Goal: Task Accomplishment & Management: Use online tool/utility

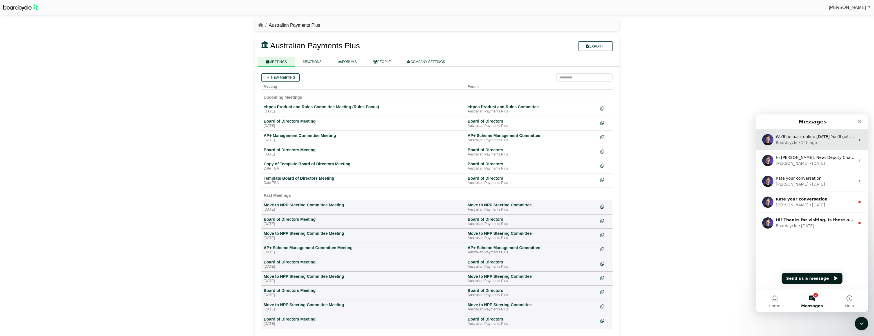
click at [801, 141] on div "• 14h ago" at bounding box center [808, 143] width 18 height 6
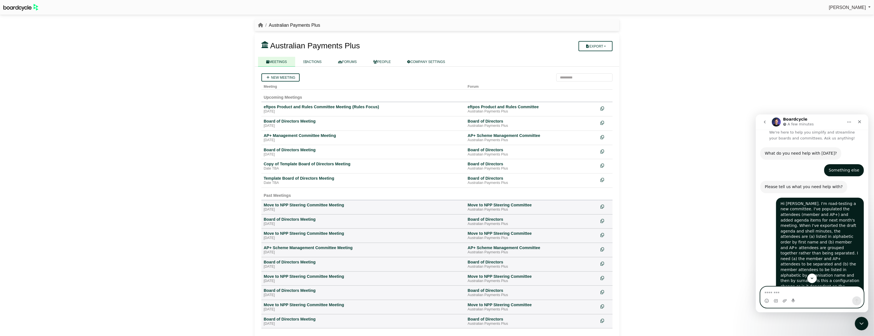
scroll to position [1, 0]
click at [351, 60] on link "FORUMS" at bounding box center [347, 62] width 35 height 10
click at [339, 107] on div "eftpos Product and Rules Committee Meeting (Rules Focus)" at bounding box center [364, 106] width 200 height 5
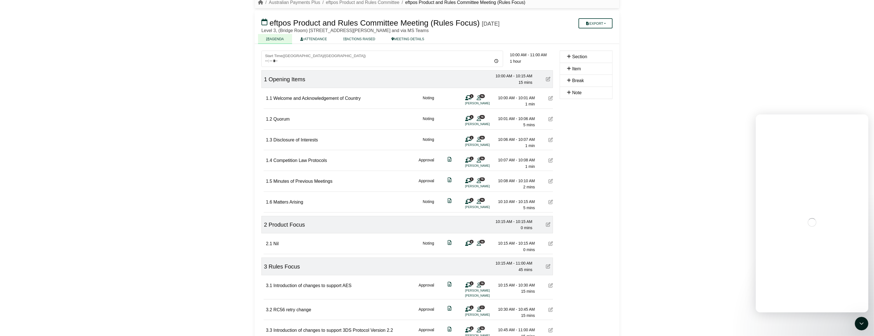
scroll to position [22, 0]
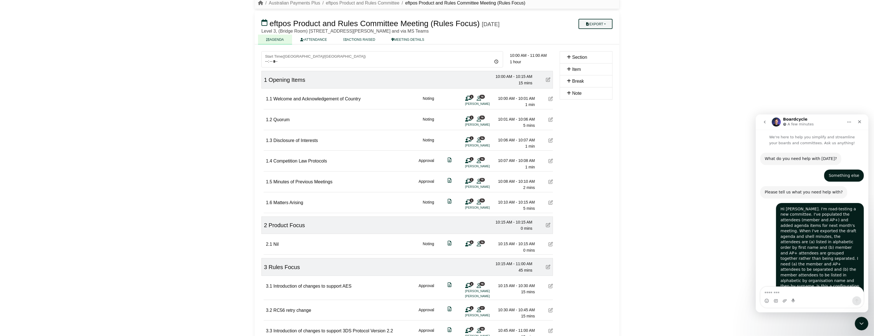
click at [597, 24] on button "Export" at bounding box center [596, 24] width 34 height 10
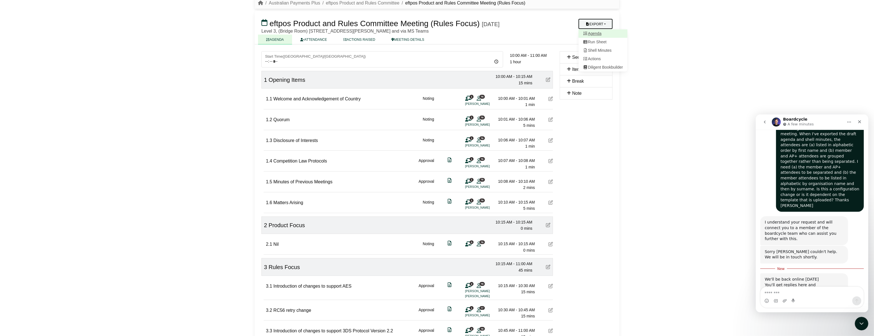
click at [593, 32] on link "Agenda" at bounding box center [603, 34] width 49 height 8
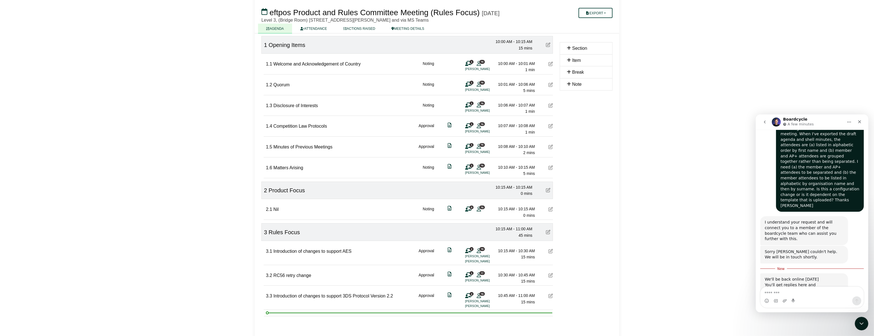
scroll to position [69, 0]
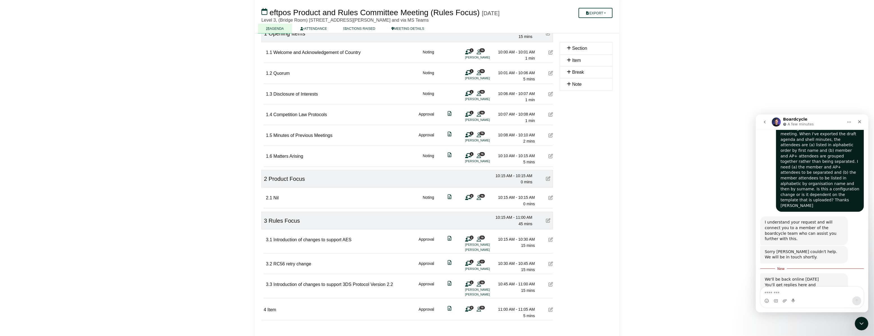
click at [274, 311] on span "Item" at bounding box center [271, 310] width 9 height 5
click at [551, 310] on icon at bounding box center [551, 310] width 5 height 5
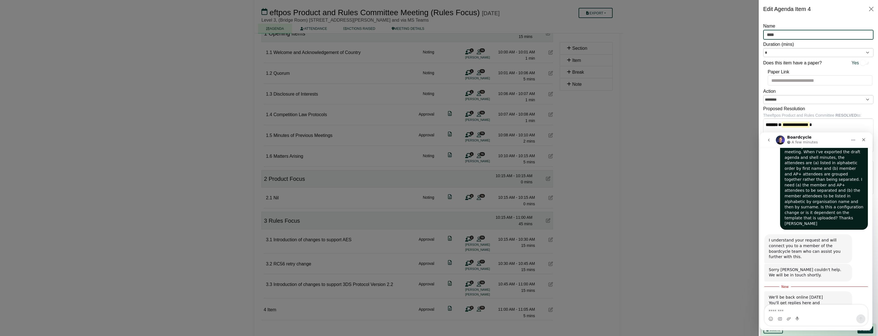
drag, startPoint x: 783, startPoint y: 35, endPoint x: 748, endPoint y: 37, distance: 34.6
click at [748, 37] on body "[PERSON_NAME] Sign Out Australian Payments Plus eftpos Product and Rules Commit…" at bounding box center [439, 99] width 878 height 336
paste input "**********"
type input "**********"
click at [782, 52] on input "*" at bounding box center [819, 52] width 110 height 9
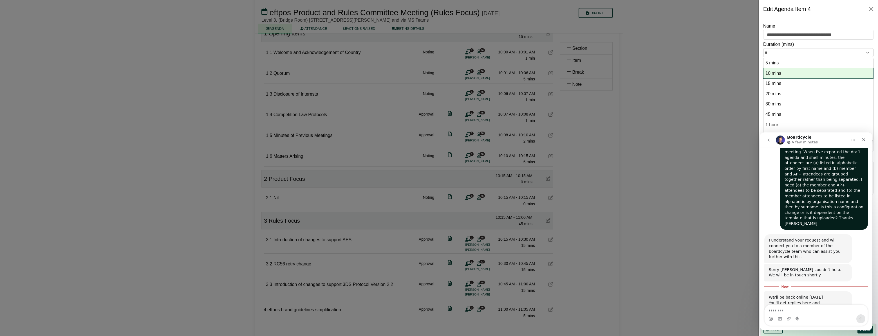
click at [776, 70] on option "10 mins" at bounding box center [818, 74] width 107 height 8
type input "**"
click at [727, 82] on div at bounding box center [439, 168] width 878 height 336
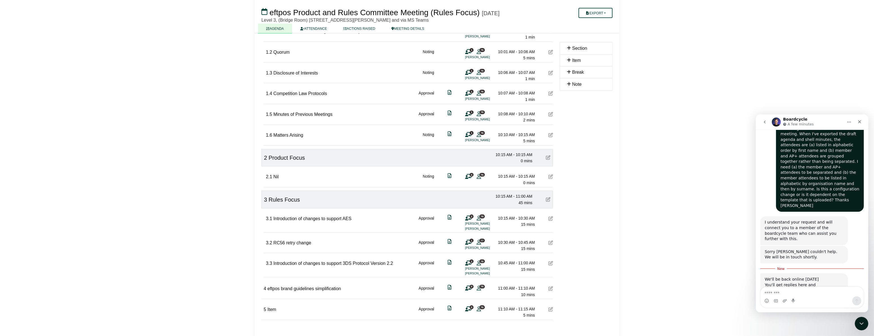
scroll to position [104, 0]
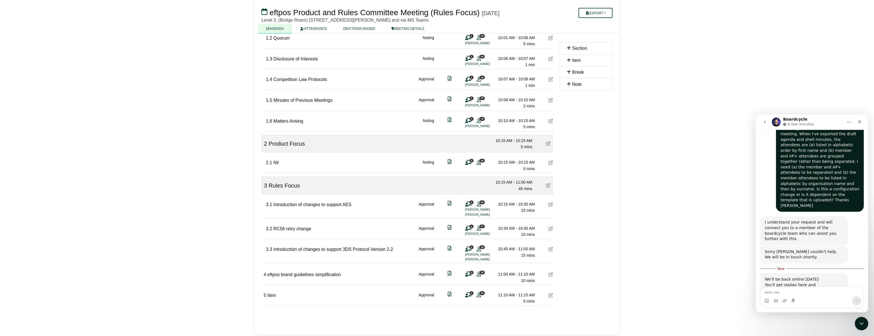
click at [272, 295] on span "Item" at bounding box center [271, 295] width 9 height 5
click at [269, 295] on span "Item" at bounding box center [271, 295] width 9 height 5
drag, startPoint x: 280, startPoint y: 272, endPoint x: 286, endPoint y: 271, distance: 6.8
click at [280, 272] on span "Item" at bounding box center [278, 273] width 9 height 5
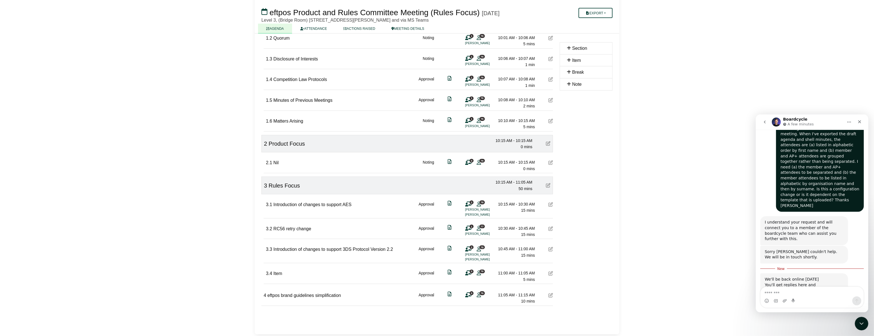
drag, startPoint x: 289, startPoint y: 276, endPoint x: 292, endPoint y: 295, distance: 20.0
click at [289, 276] on div "3.4 Item Approval 0 76 11:00 AM - 11:05 AM 5 mins" at bounding box center [409, 273] width 287 height 19
click at [287, 276] on div "3.4 Item Approval 0 76 11:00 AM - 11:05 AM 5 mins" at bounding box center [409, 273] width 287 height 19
click at [284, 273] on div "3.4 Item Approval 0 76 11:00 AM - 11:05 AM 5 mins" at bounding box center [409, 273] width 287 height 19
click at [550, 272] on icon at bounding box center [551, 273] width 5 height 5
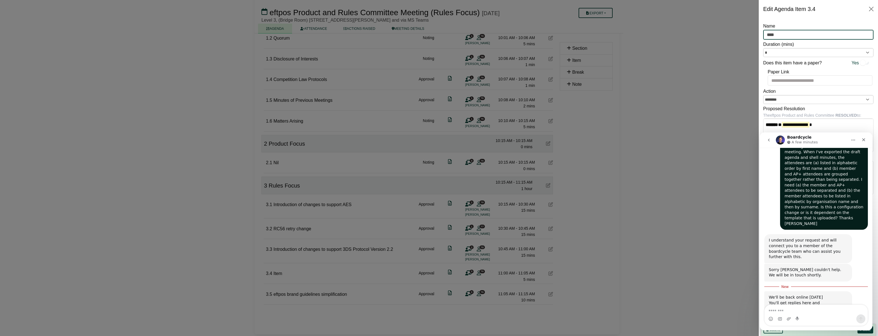
drag, startPoint x: 781, startPoint y: 34, endPoint x: 740, endPoint y: 38, distance: 41.3
click at [740, 38] on body "[PERSON_NAME] Sign Out Australian Payments Plus eftpos Product and Rules Commit…" at bounding box center [439, 64] width 878 height 336
type input "**********"
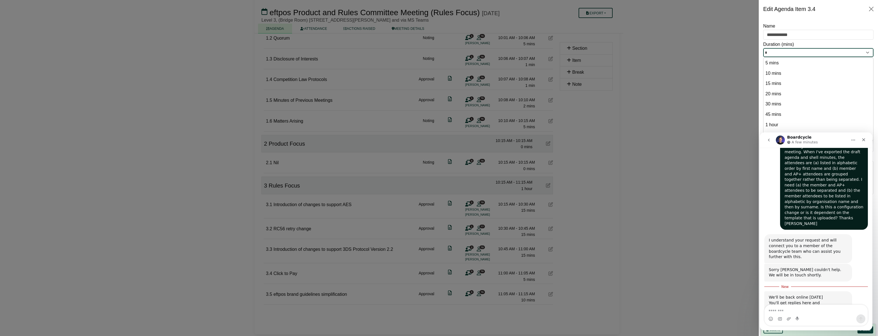
click at [864, 53] on input "*" at bounding box center [819, 52] width 110 height 9
click at [814, 70] on option "10 mins" at bounding box center [818, 74] width 107 height 8
type input "**"
click at [864, 139] on icon "Close" at bounding box center [864, 140] width 5 height 5
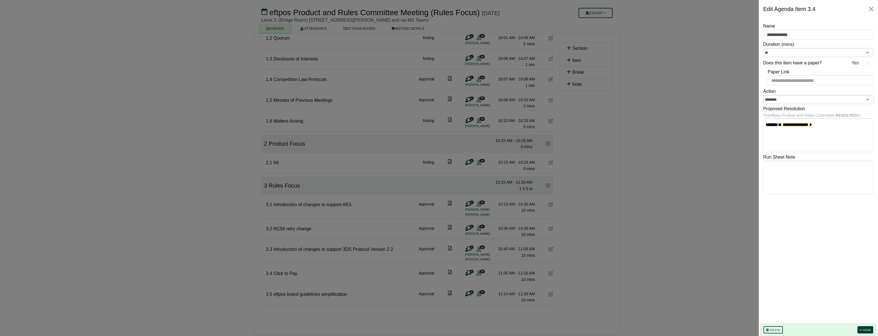
scroll to position [97, 0]
click at [868, 332] on button "Done" at bounding box center [866, 330] width 16 height 7
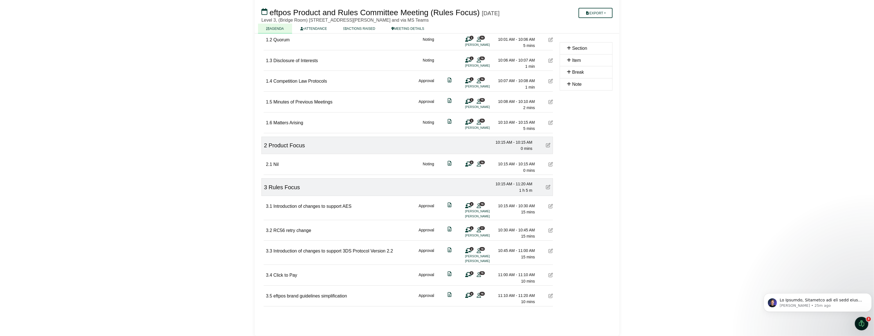
scroll to position [0, 0]
